Goal: Task Accomplishment & Management: Manage account settings

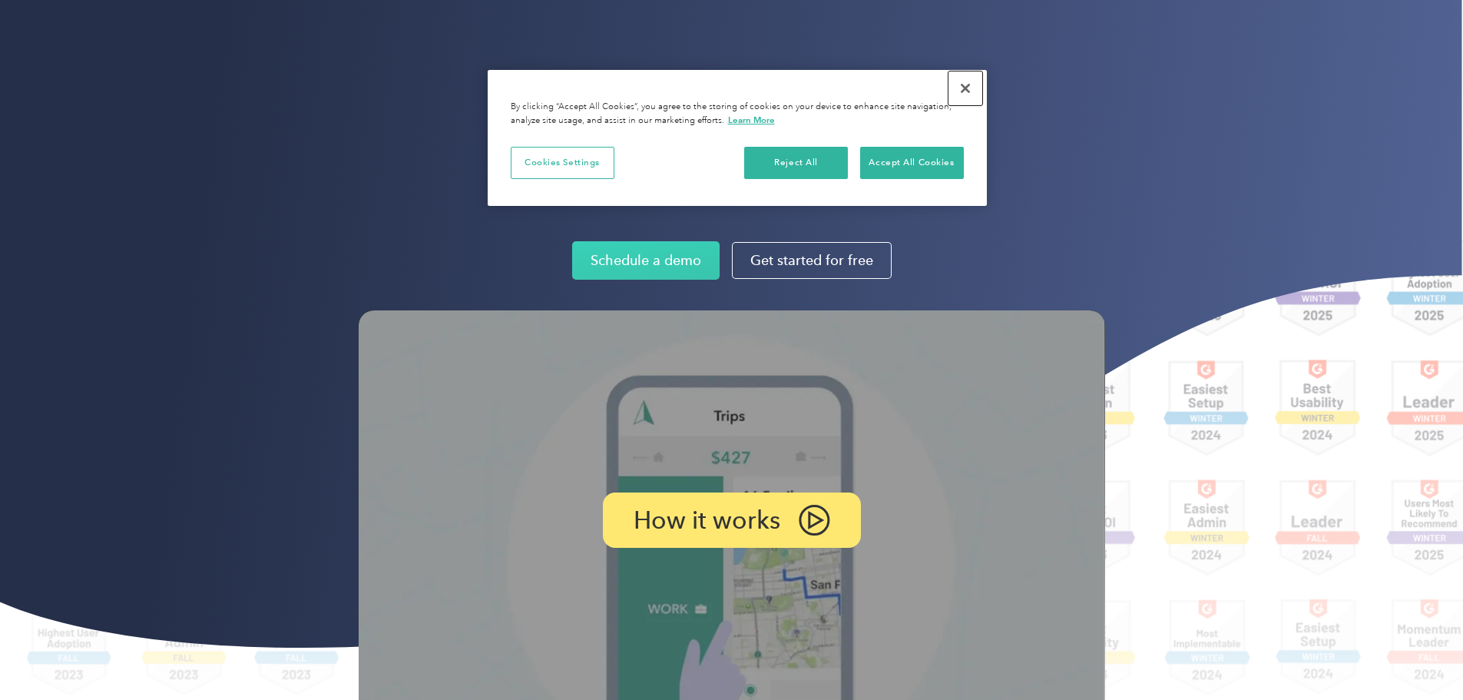
click at [967, 94] on button "Close" at bounding box center [966, 88] width 34 height 34
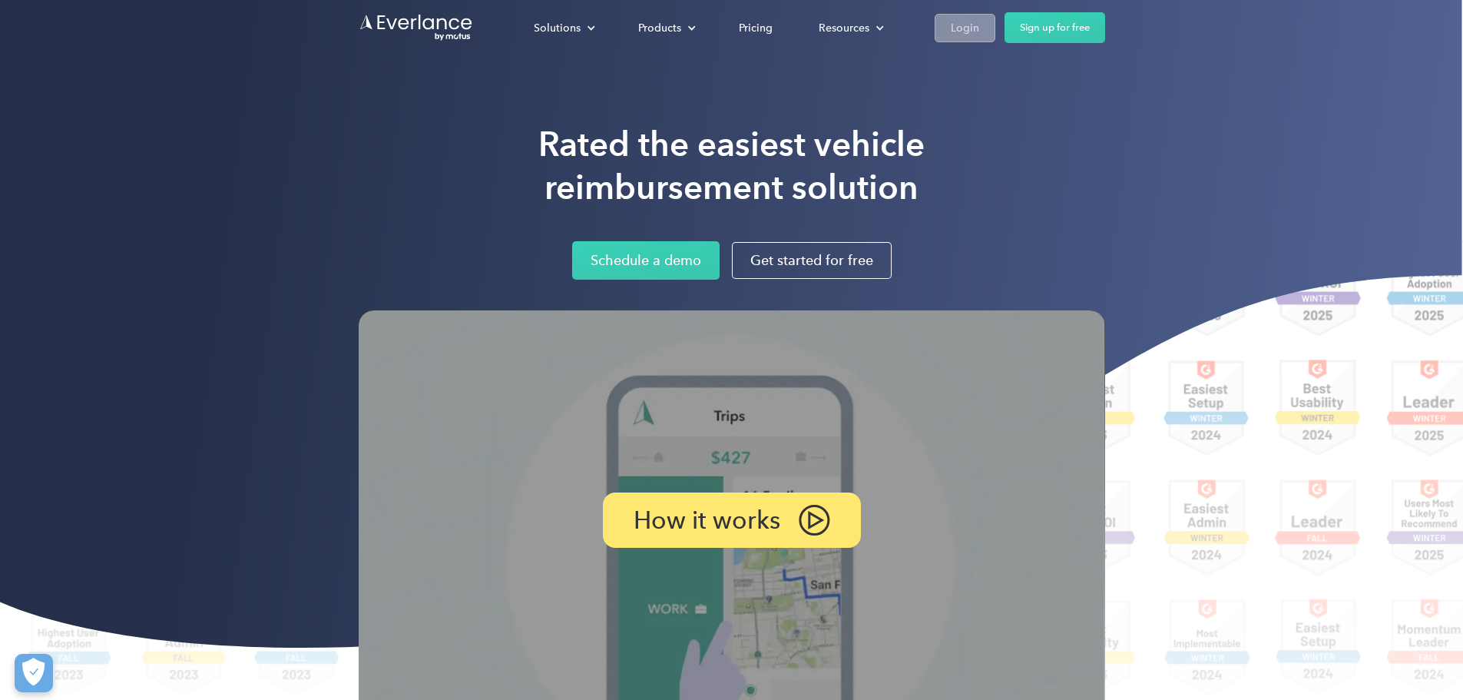
click at [979, 28] on div "Login" at bounding box center [965, 27] width 28 height 19
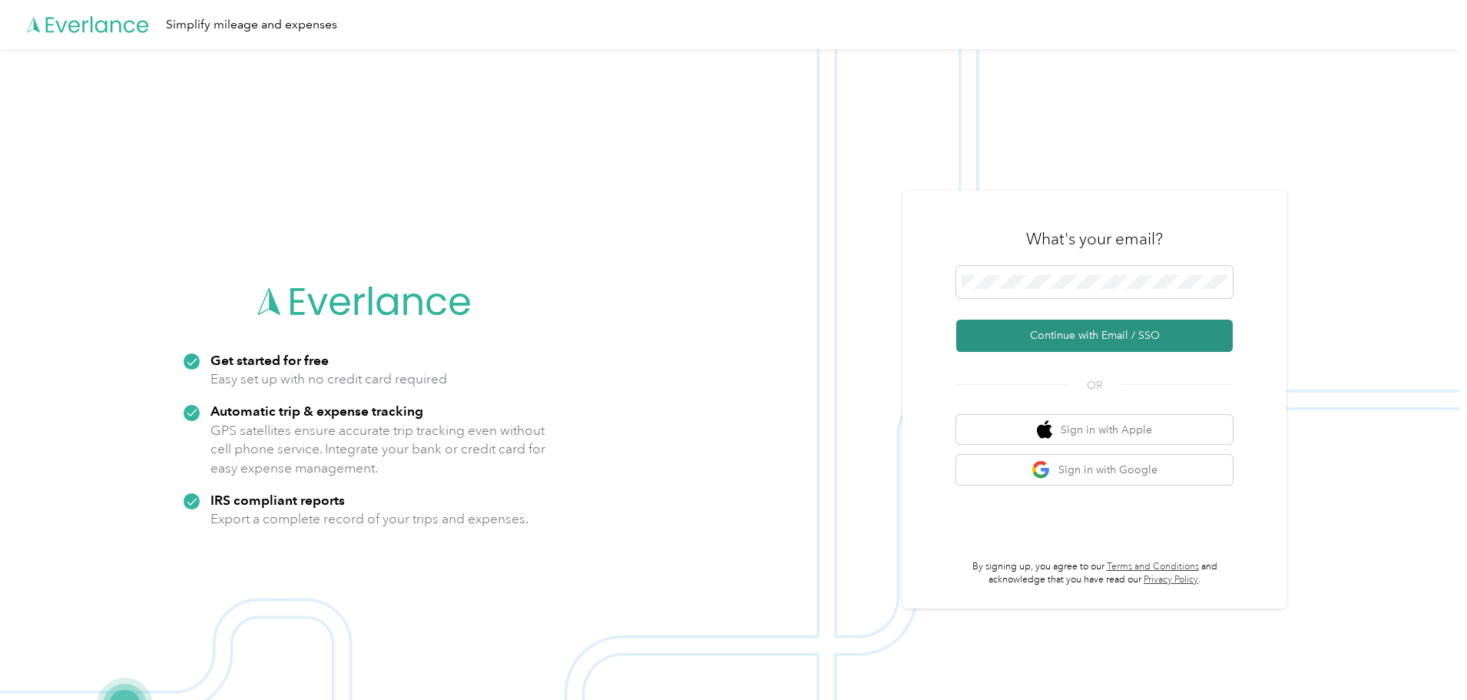
click at [1092, 344] on button "Continue with Email / SSO" at bounding box center [1094, 336] width 277 height 32
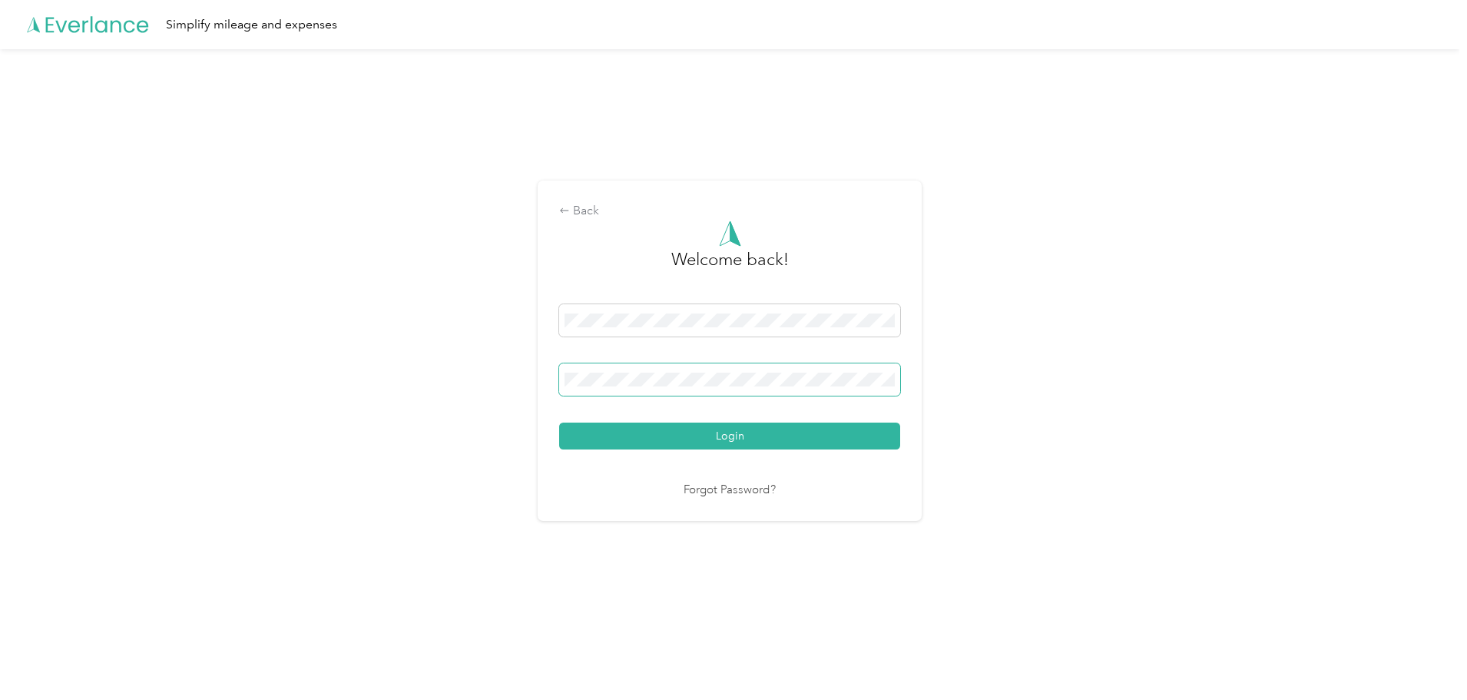
click at [671, 387] on span at bounding box center [729, 379] width 341 height 32
click at [559, 423] on button "Login" at bounding box center [729, 436] width 341 height 27
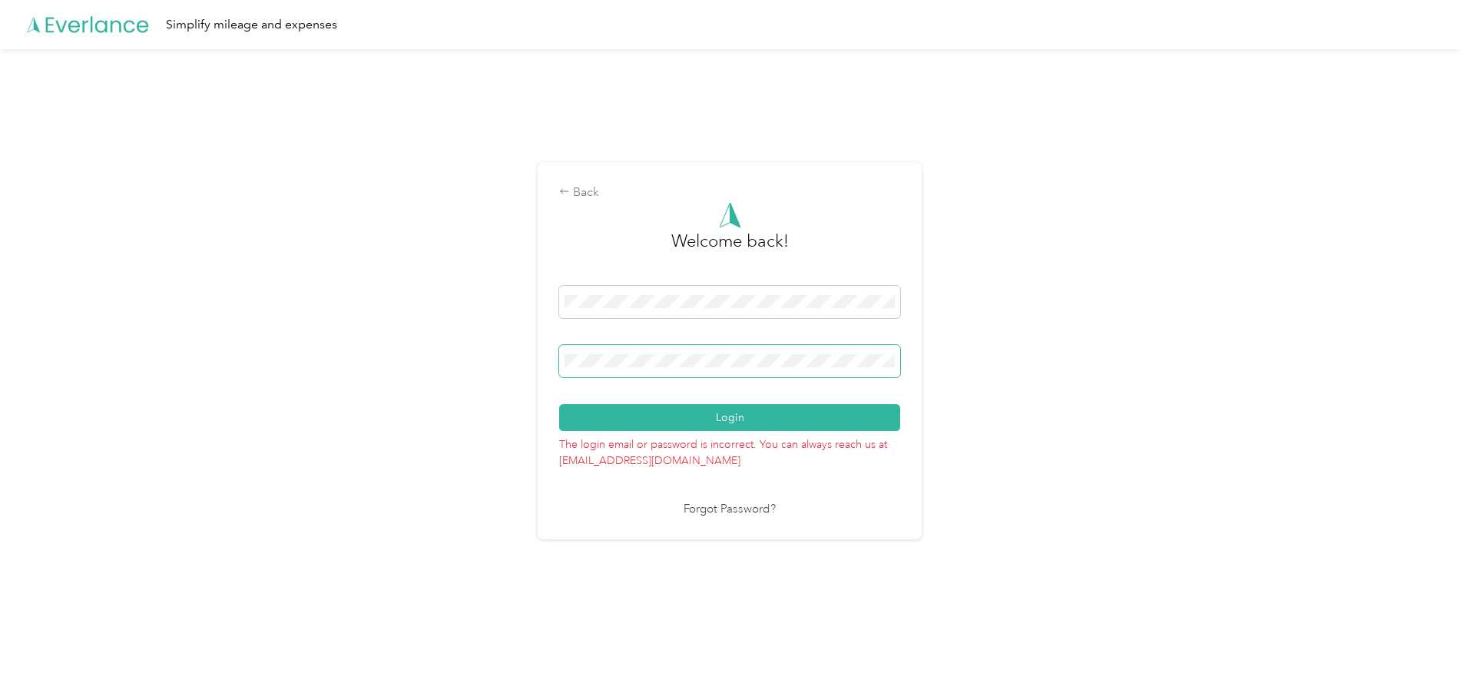
click at [559, 404] on button "Login" at bounding box center [729, 417] width 341 height 27
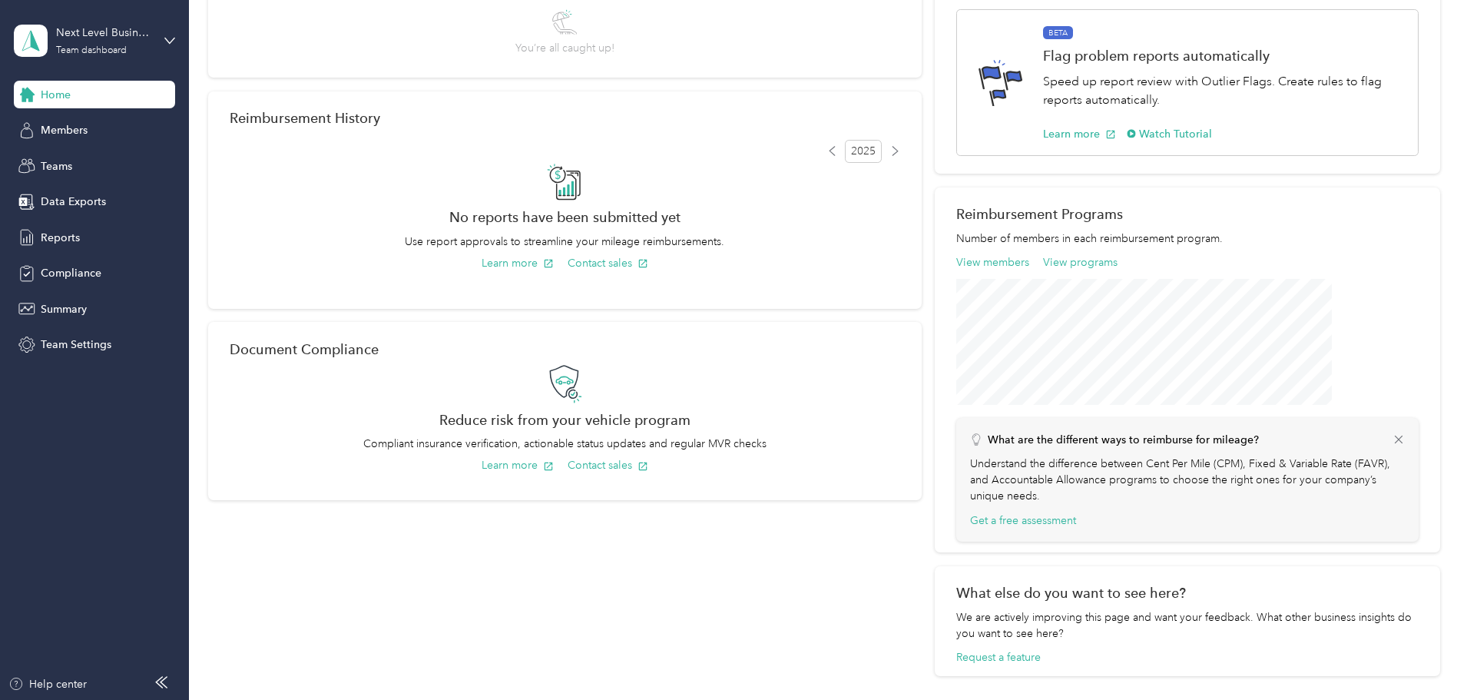
scroll to position [427, 0]
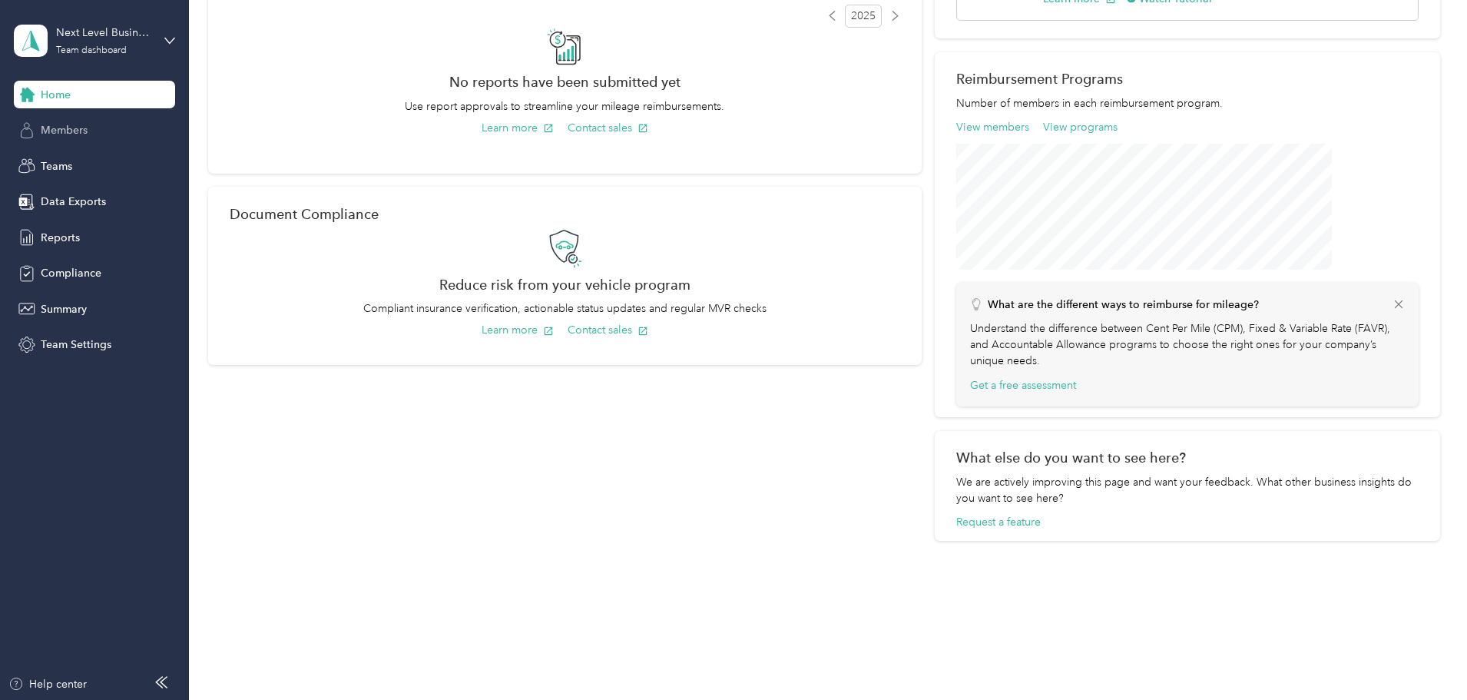
click at [69, 134] on span "Members" at bounding box center [64, 130] width 47 height 16
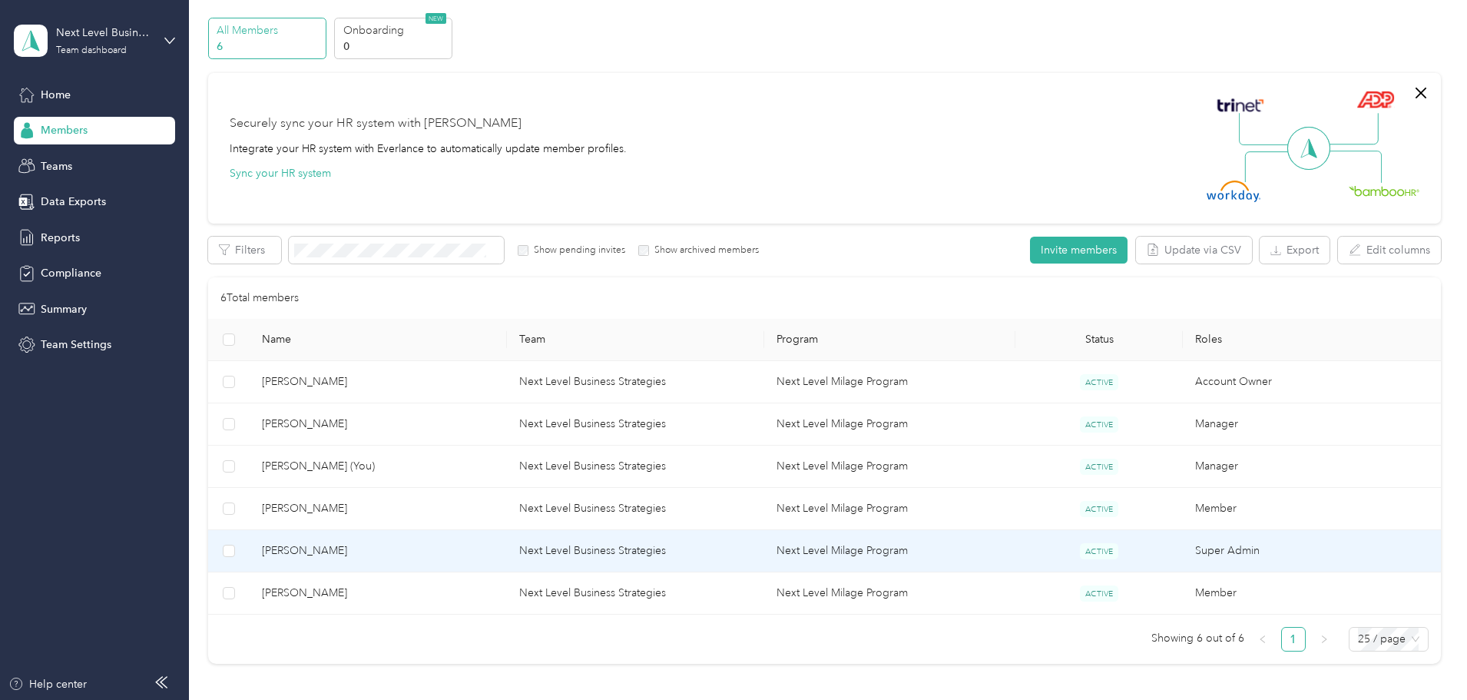
scroll to position [77, 0]
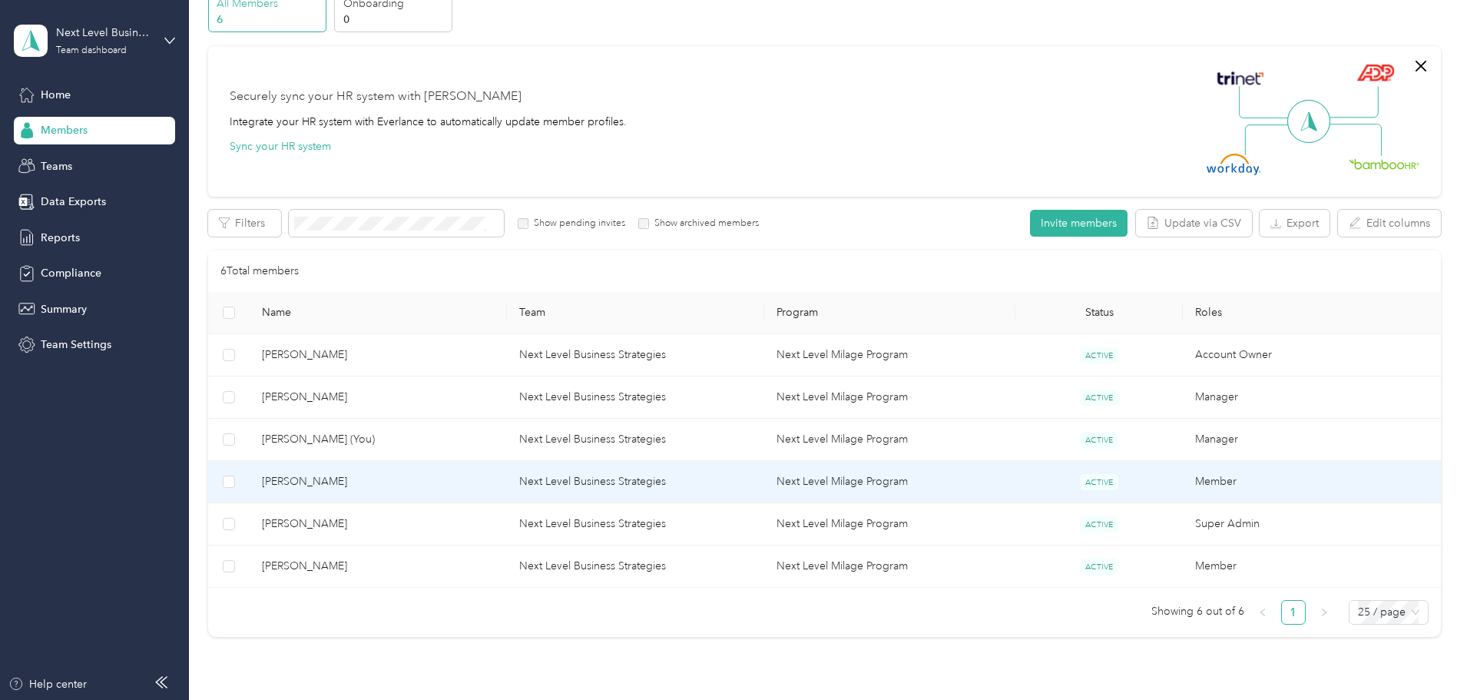
click at [407, 482] on span "Mazen Hijazi" at bounding box center [378, 481] width 233 height 17
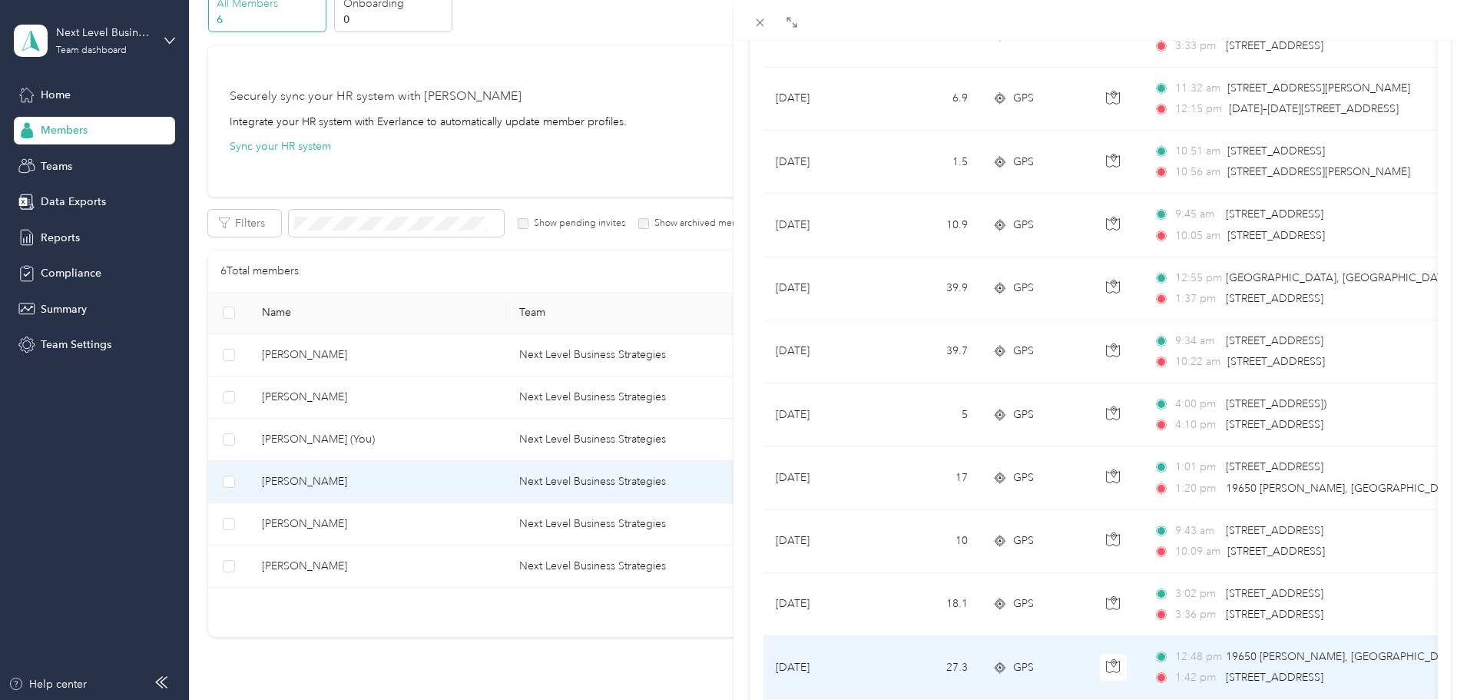
scroll to position [879, 0]
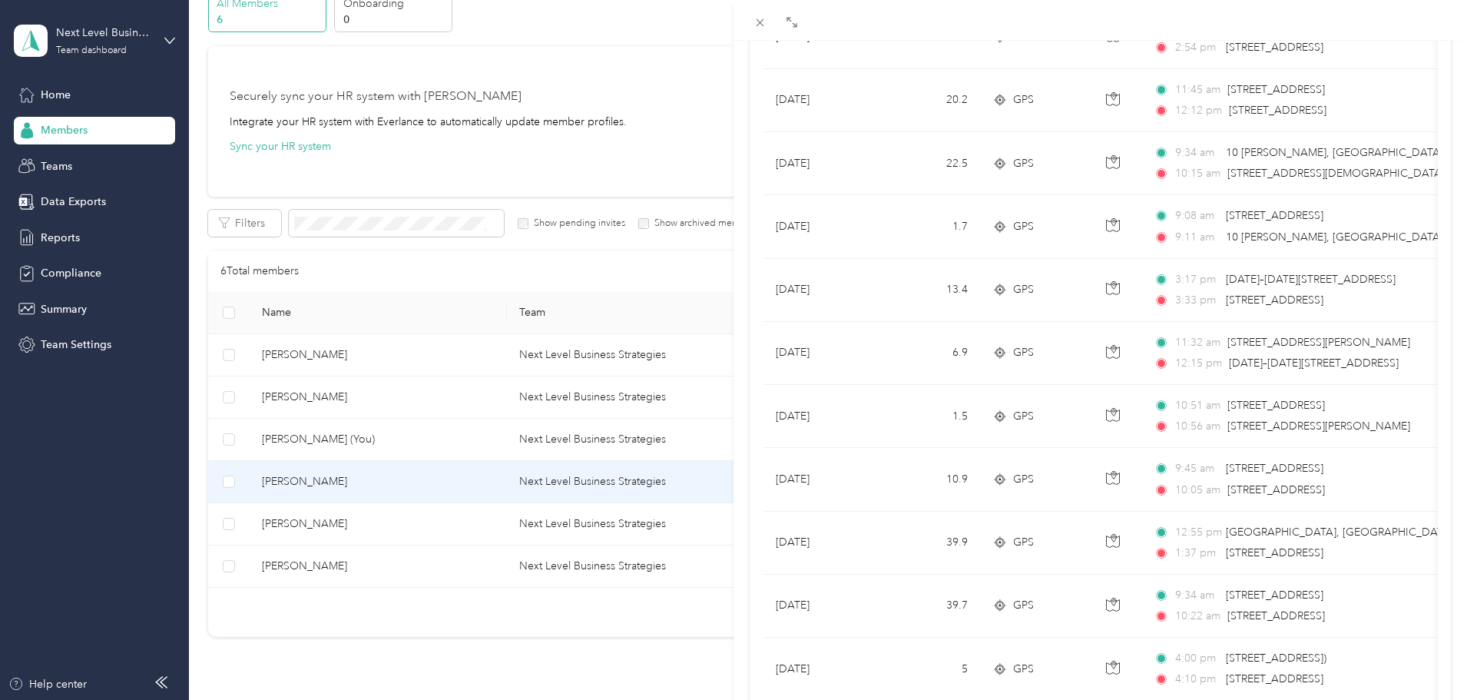
click at [412, 436] on div "Mazen Hijazi Archive Trips Expenses Reports Member info Program Rates Work hour…" at bounding box center [733, 350] width 1467 height 700
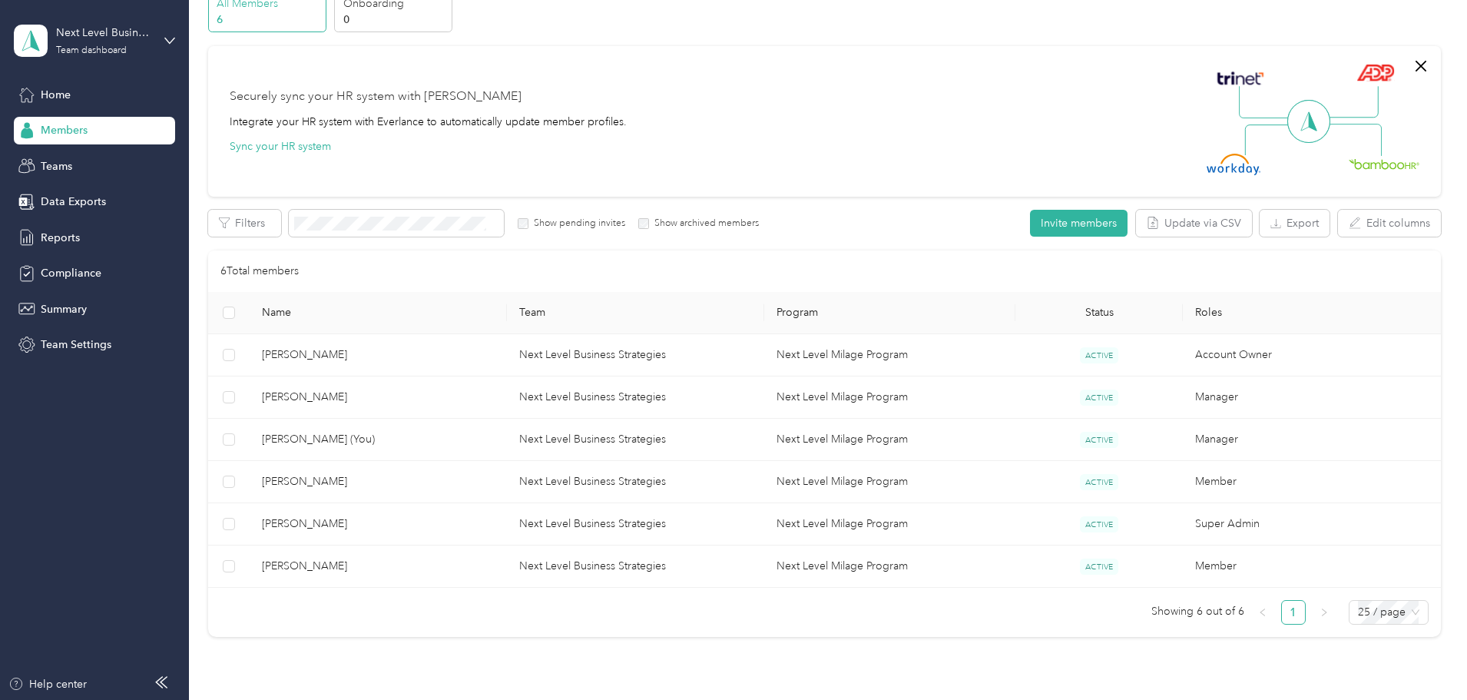
scroll to position [75, 0]
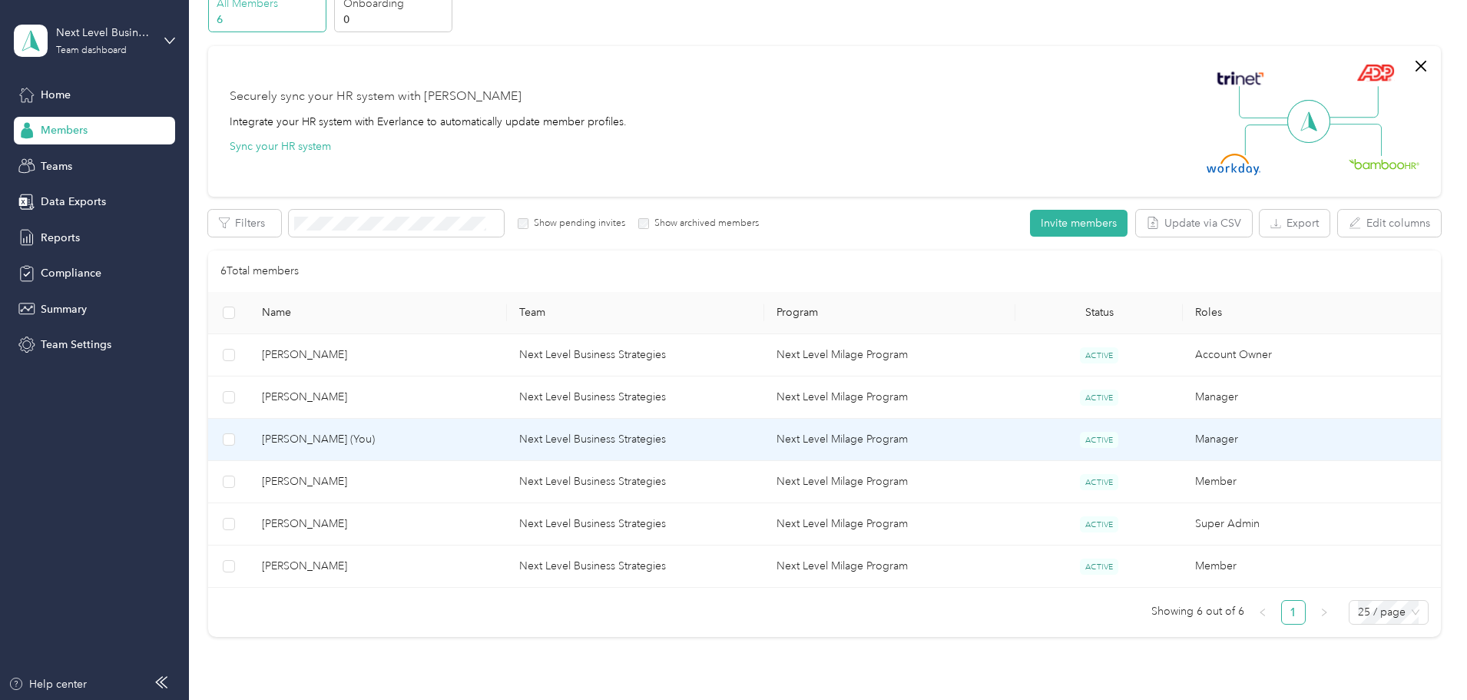
click at [426, 432] on span "Irving Maldonado (You)" at bounding box center [378, 439] width 233 height 17
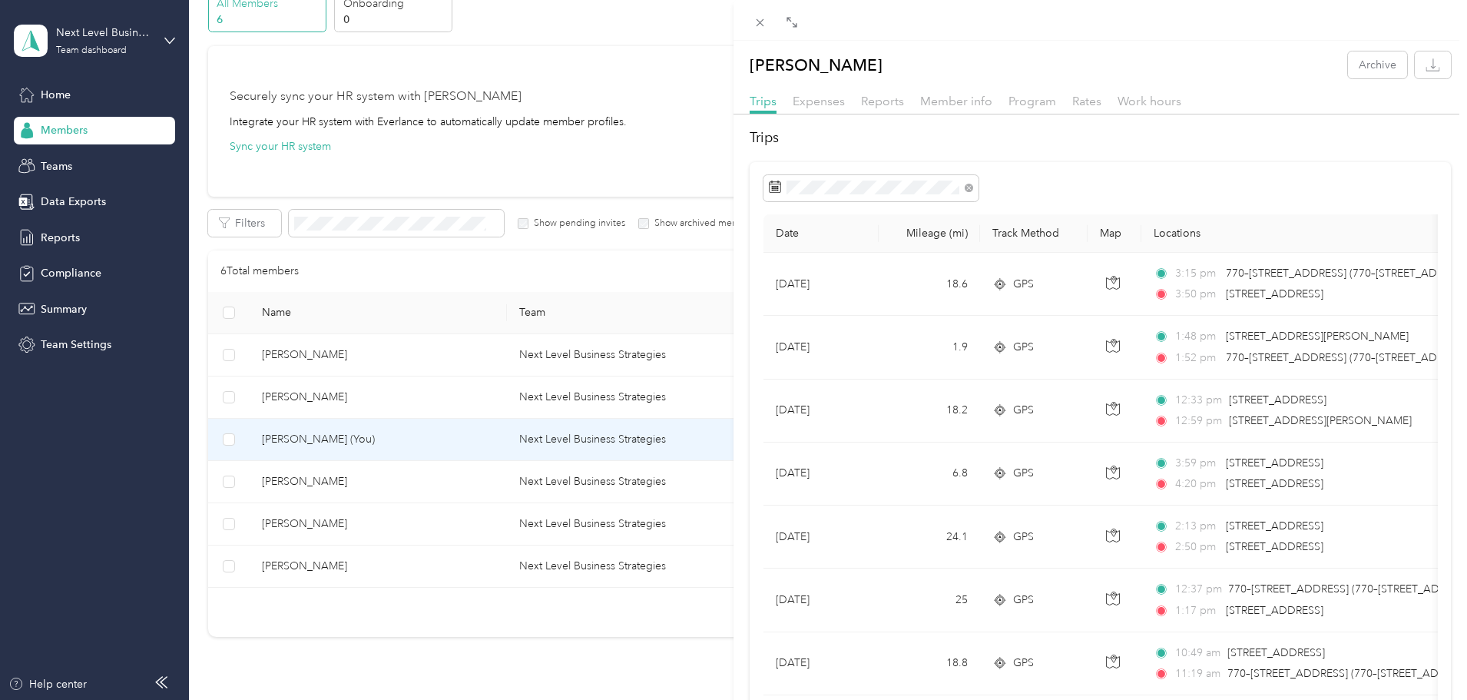
click at [220, 168] on div "Irving Maldonado Archive Trips Expenses Reports Member info Program Rates Work …" at bounding box center [733, 350] width 1467 height 700
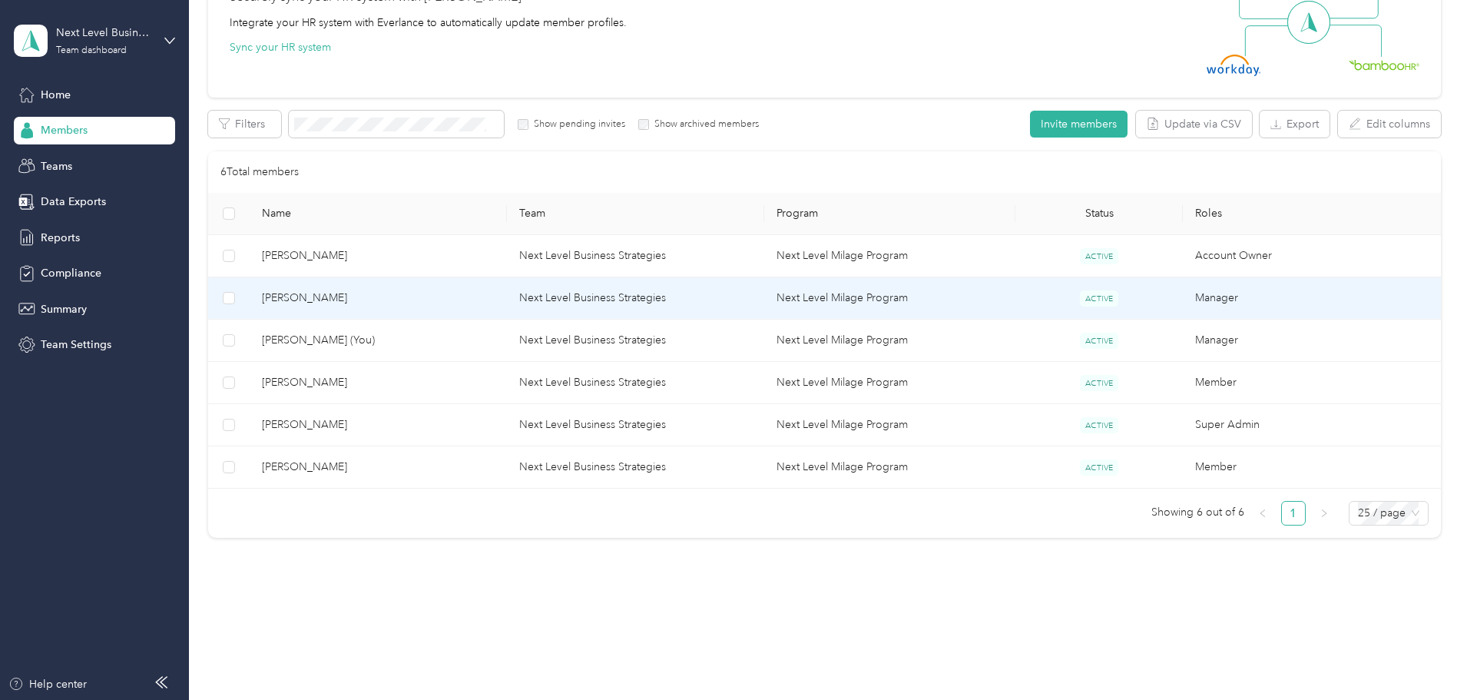
scroll to position [186, 0]
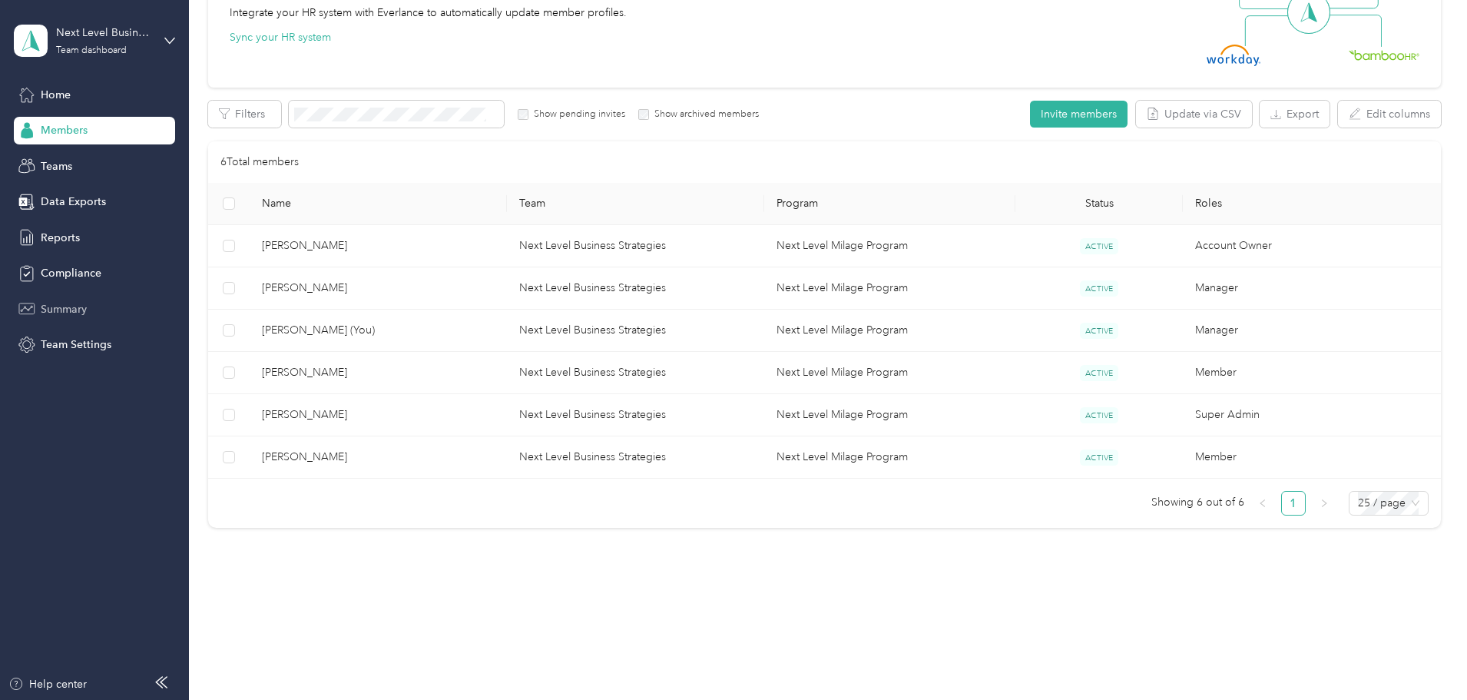
click at [63, 311] on span "Summary" at bounding box center [64, 309] width 46 height 16
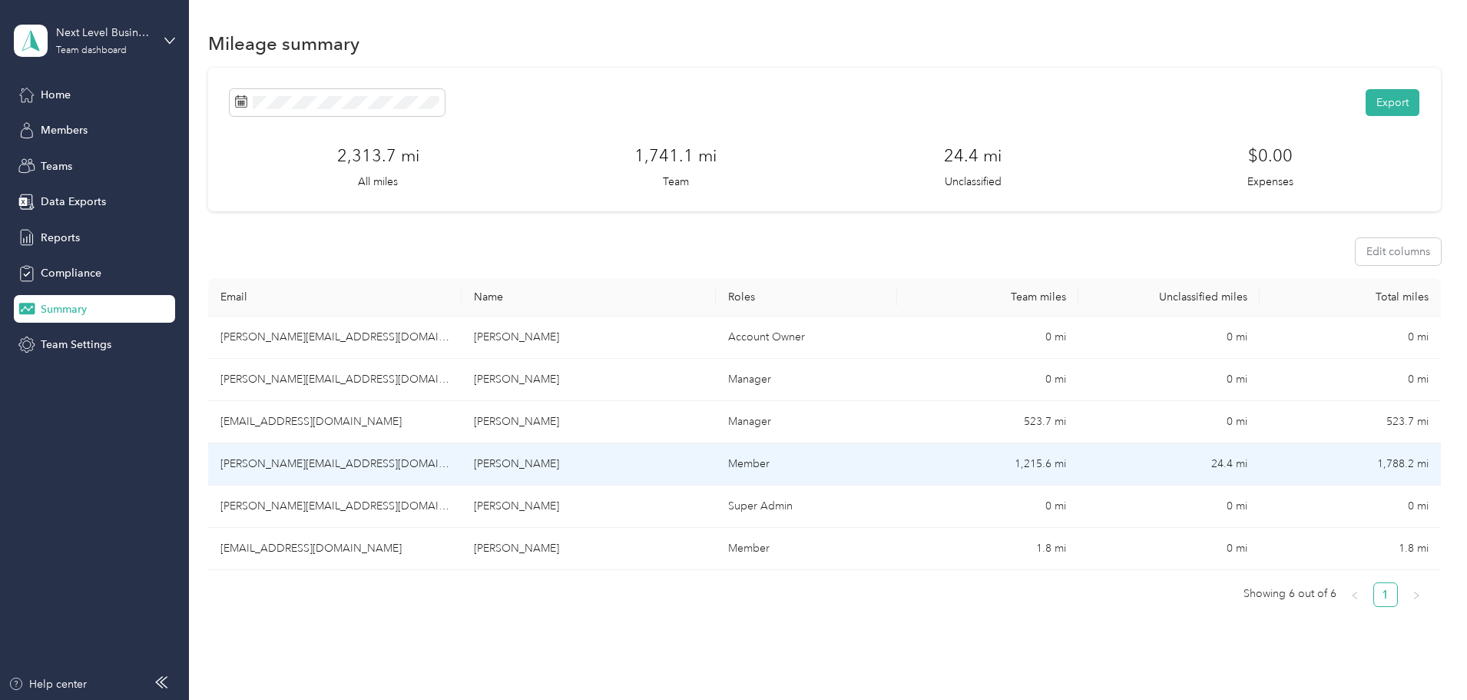
scroll to position [143, 0]
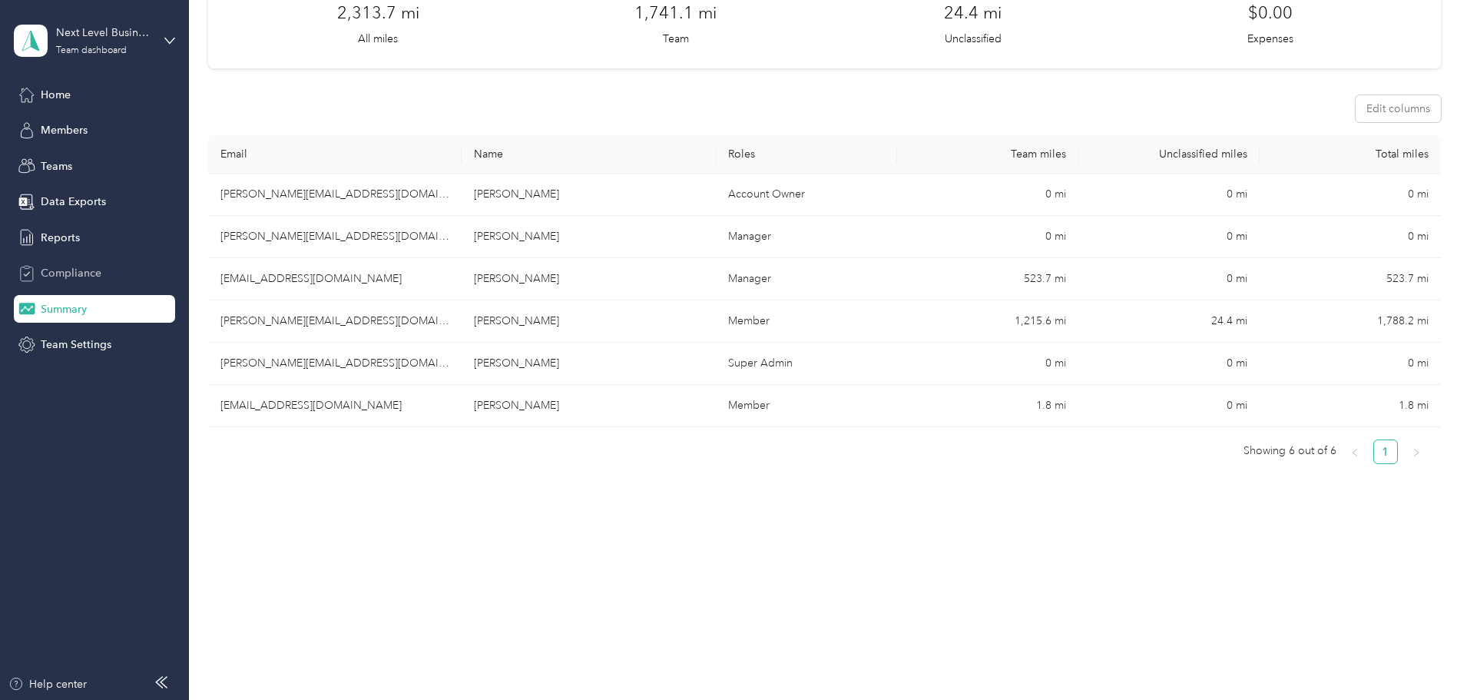
click at [70, 273] on span "Compliance" at bounding box center [71, 273] width 61 height 16
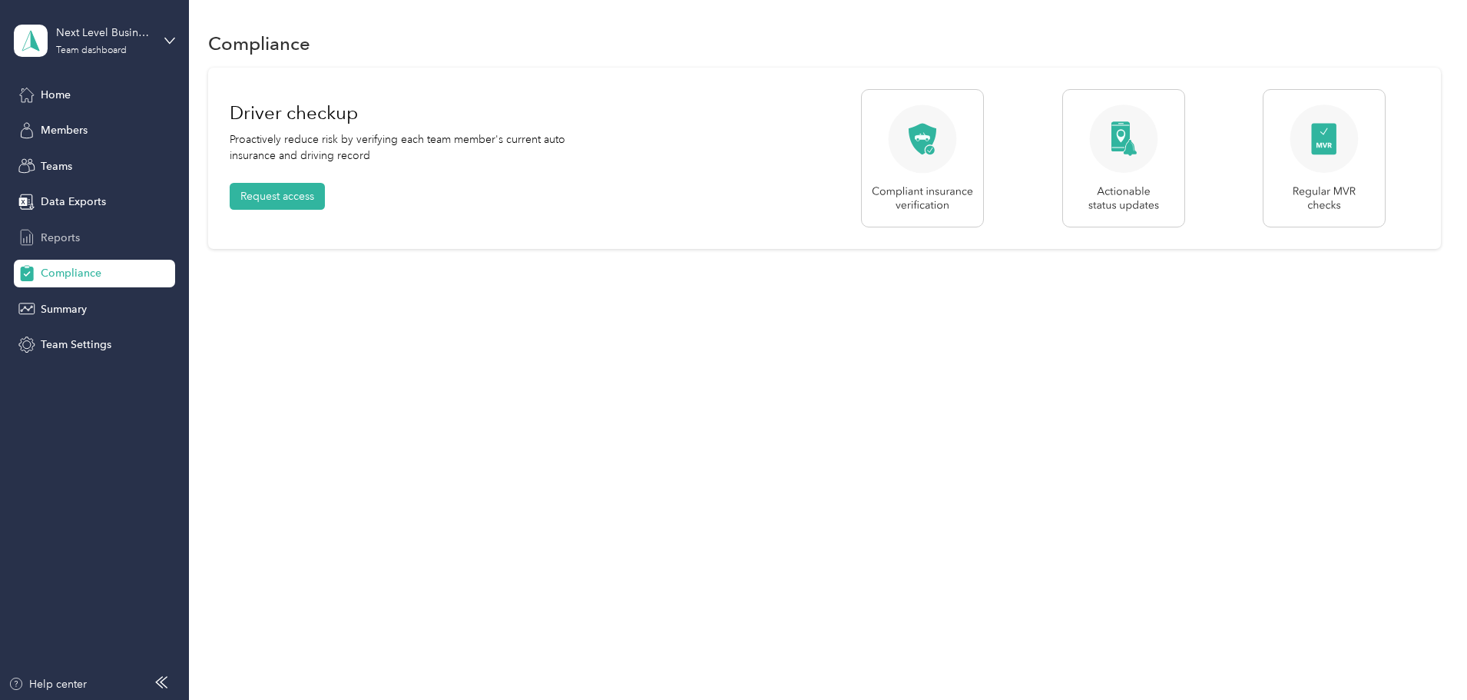
click at [66, 241] on span "Reports" at bounding box center [60, 238] width 39 height 16
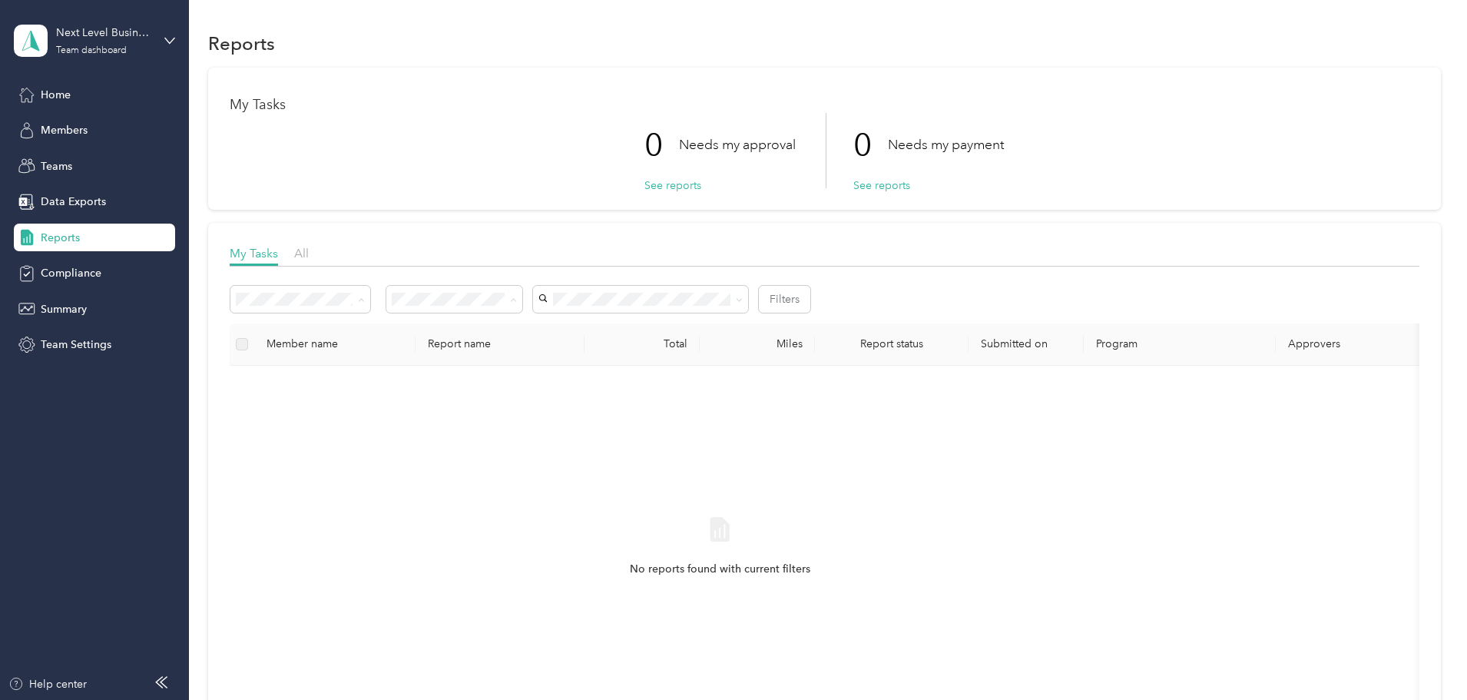
click at [469, 168] on div "0 Needs my approval See reports 0 Needs my payment See reports" at bounding box center [825, 150] width 1190 height 75
click at [89, 200] on span "Data Exports" at bounding box center [73, 202] width 65 height 16
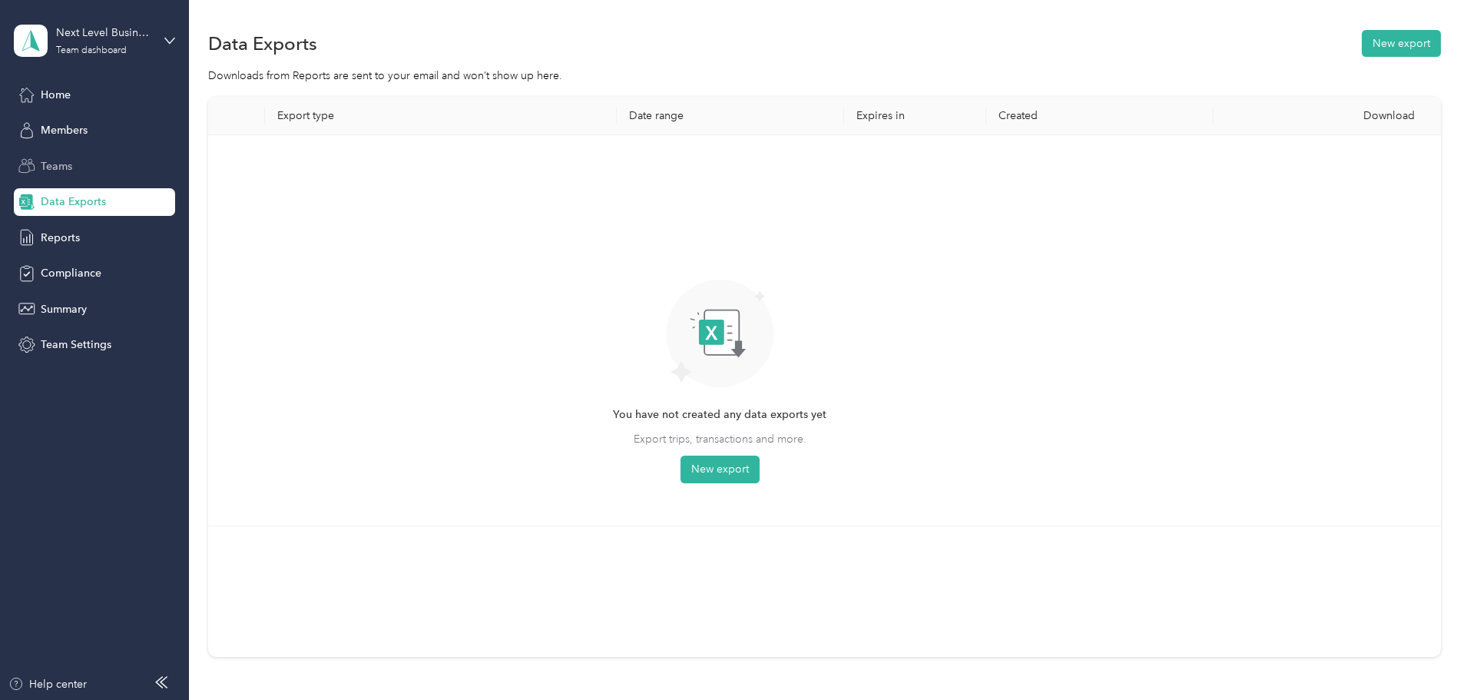
click at [72, 167] on span "Teams" at bounding box center [56, 166] width 31 height 16
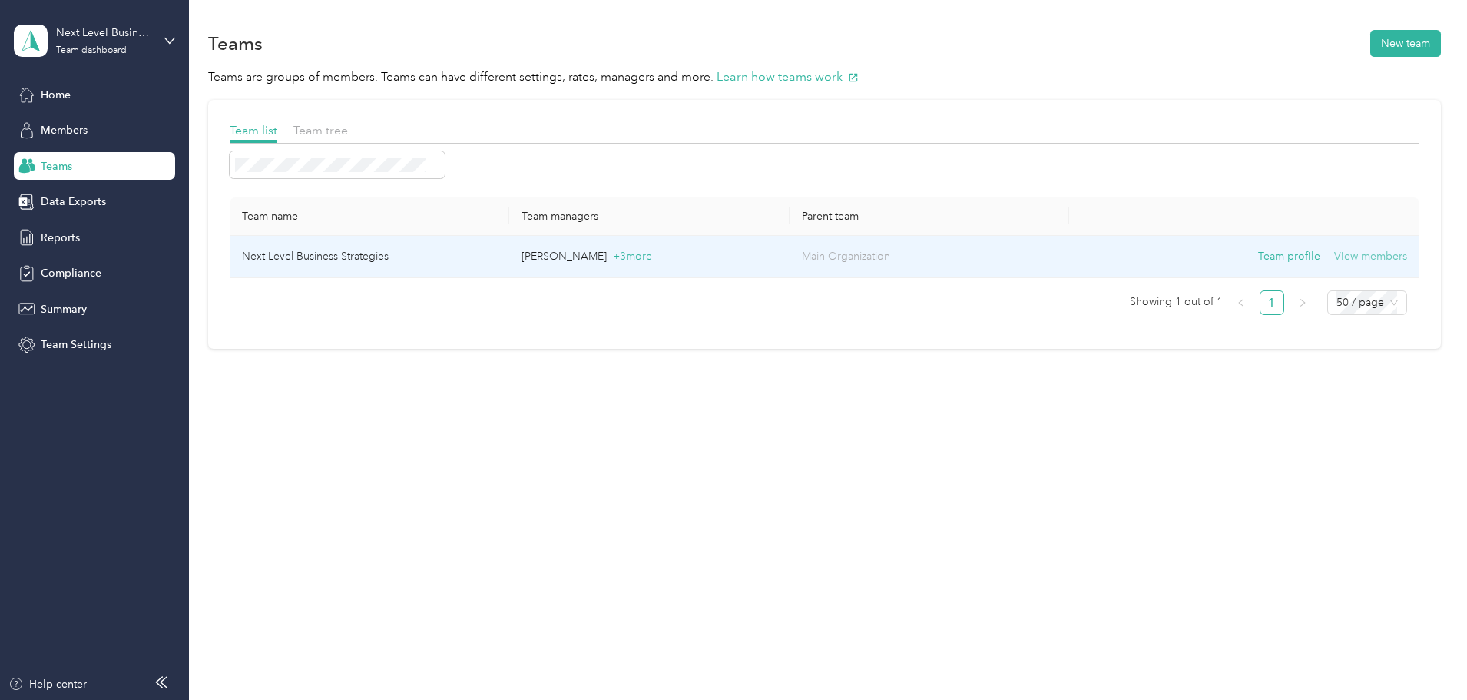
click at [1334, 262] on button "View members" at bounding box center [1370, 256] width 73 height 17
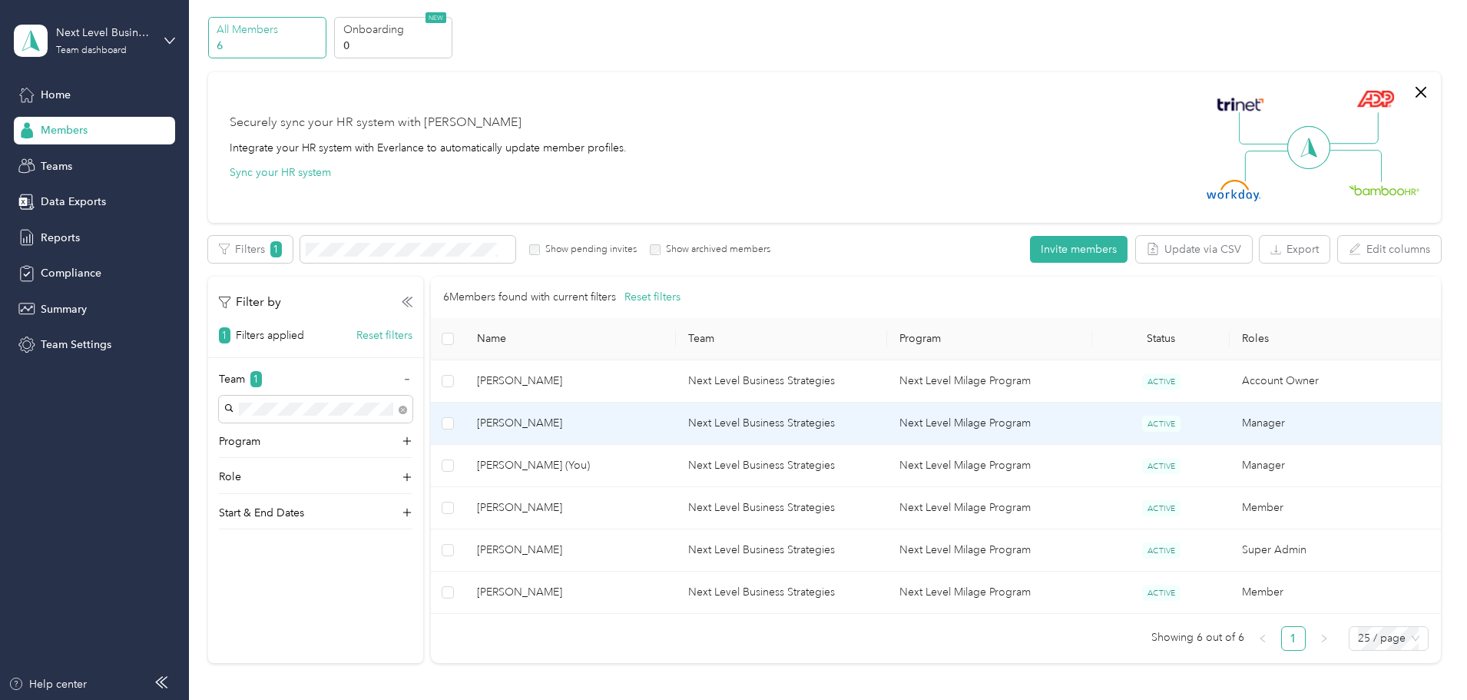
scroll to position [77, 0]
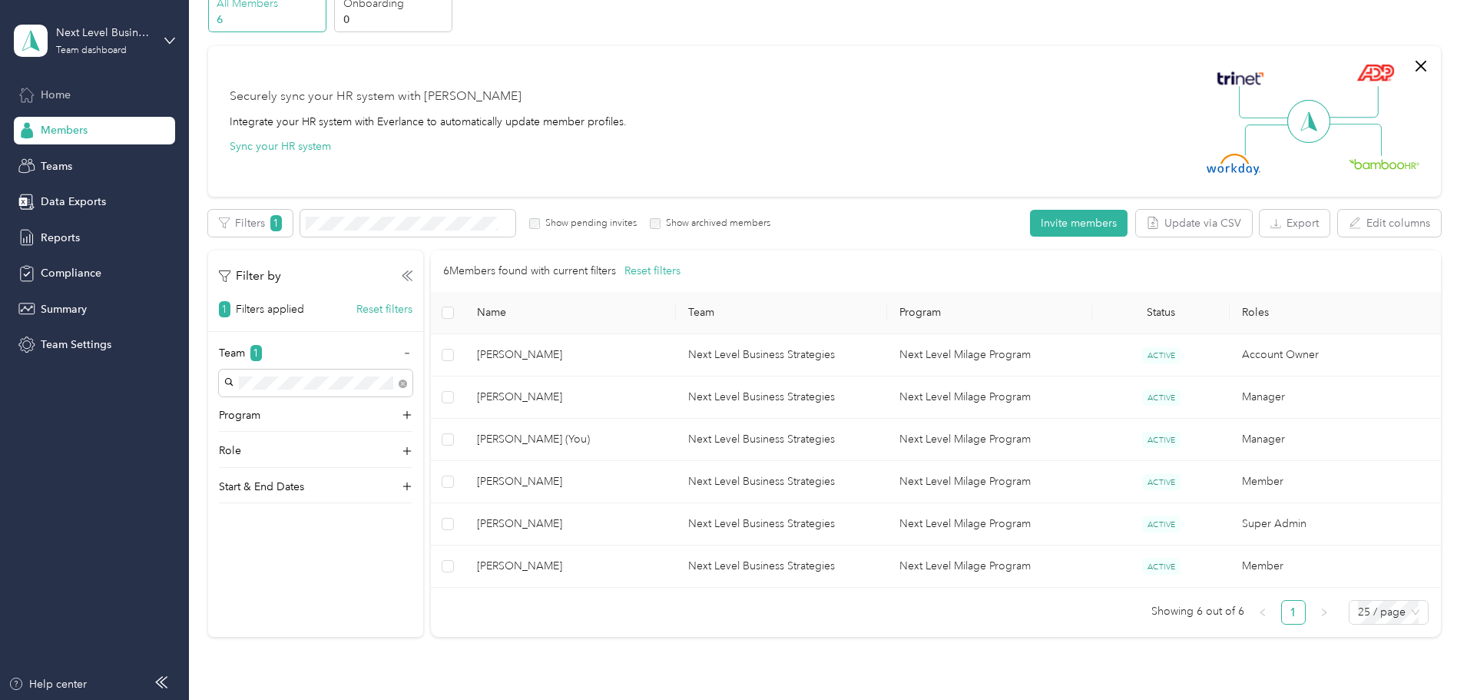
click at [50, 98] on span "Home" at bounding box center [56, 95] width 30 height 16
